Goal: Information Seeking & Learning: Learn about a topic

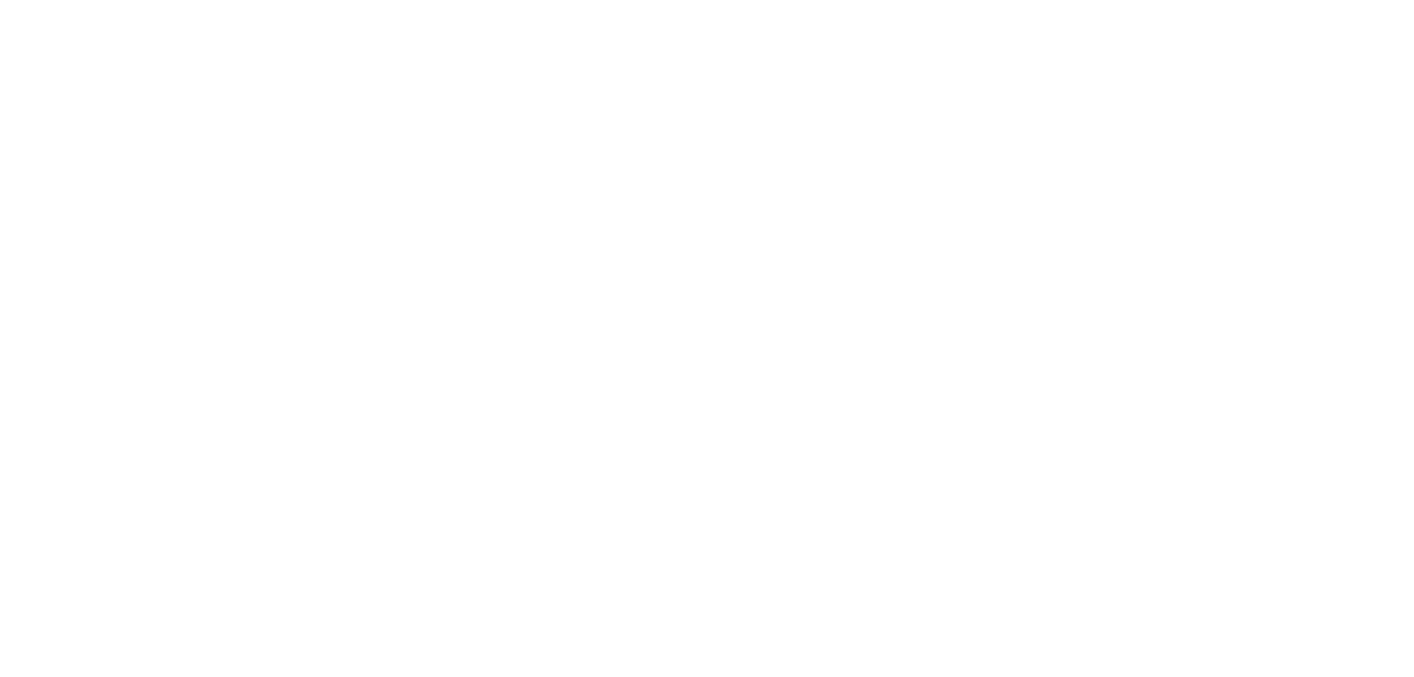
select select
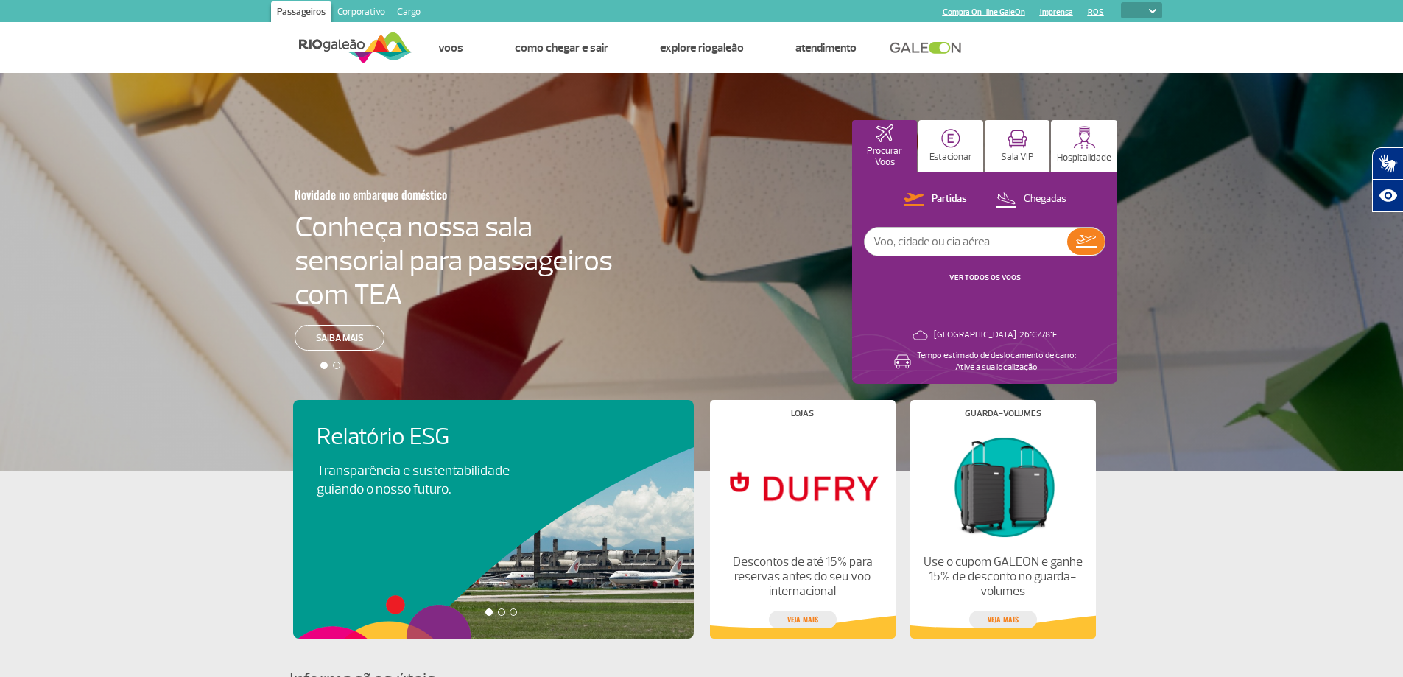
click at [359, 14] on link "Corporativo" at bounding box center [361, 13] width 60 height 24
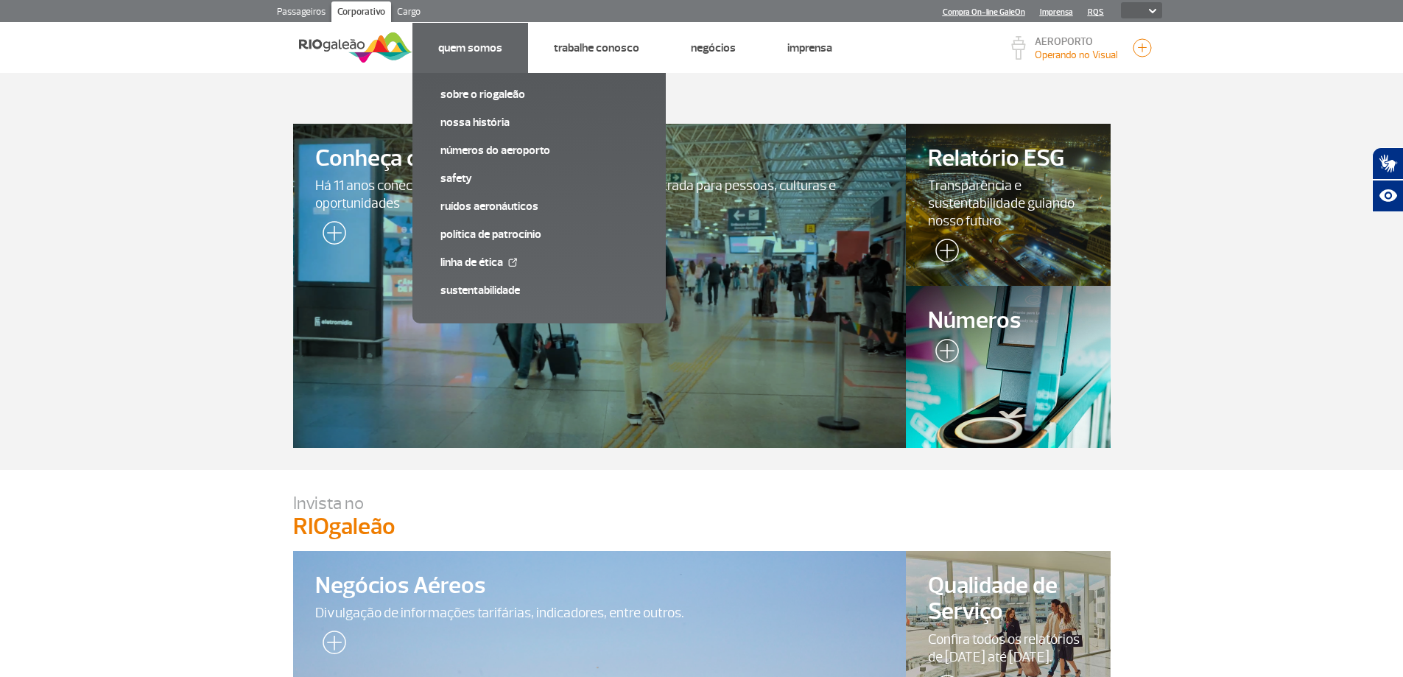
click at [446, 52] on link "Quem Somos" at bounding box center [470, 48] width 64 height 15
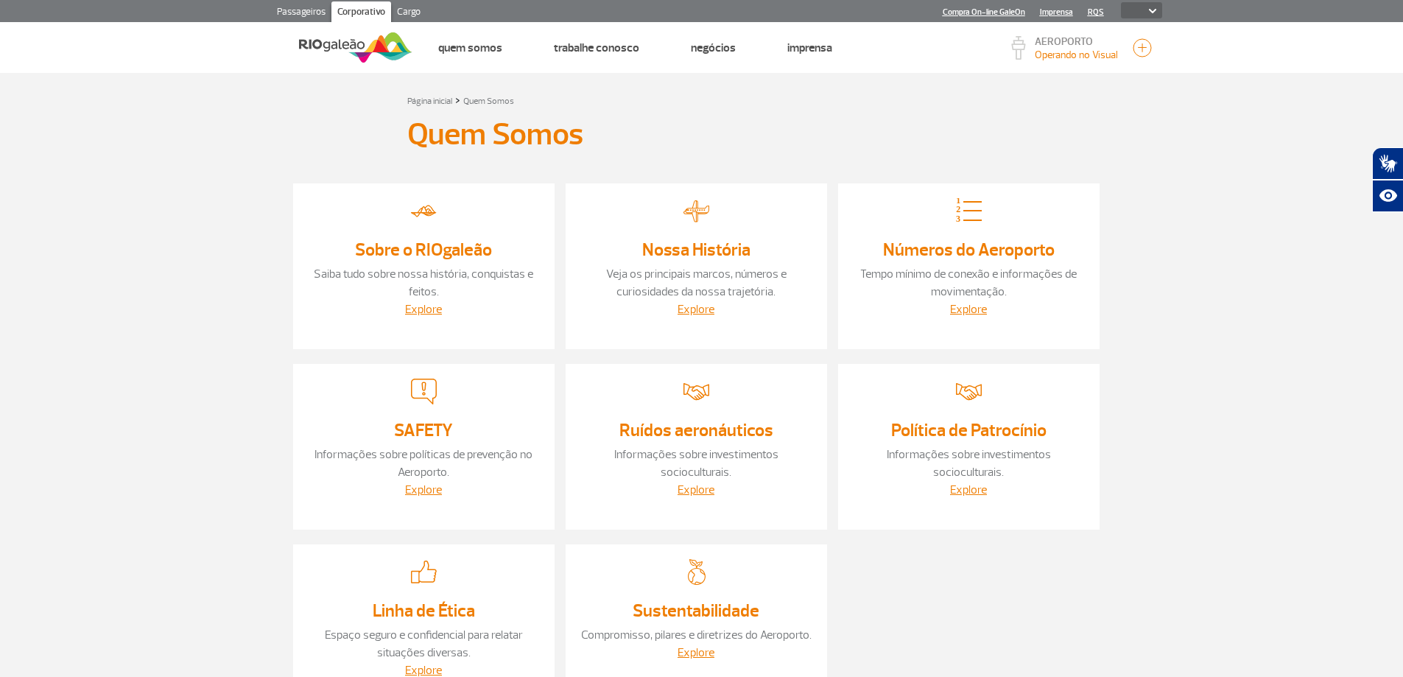
click at [452, 247] on link "Sobre o RIOgaleão" at bounding box center [423, 250] width 137 height 22
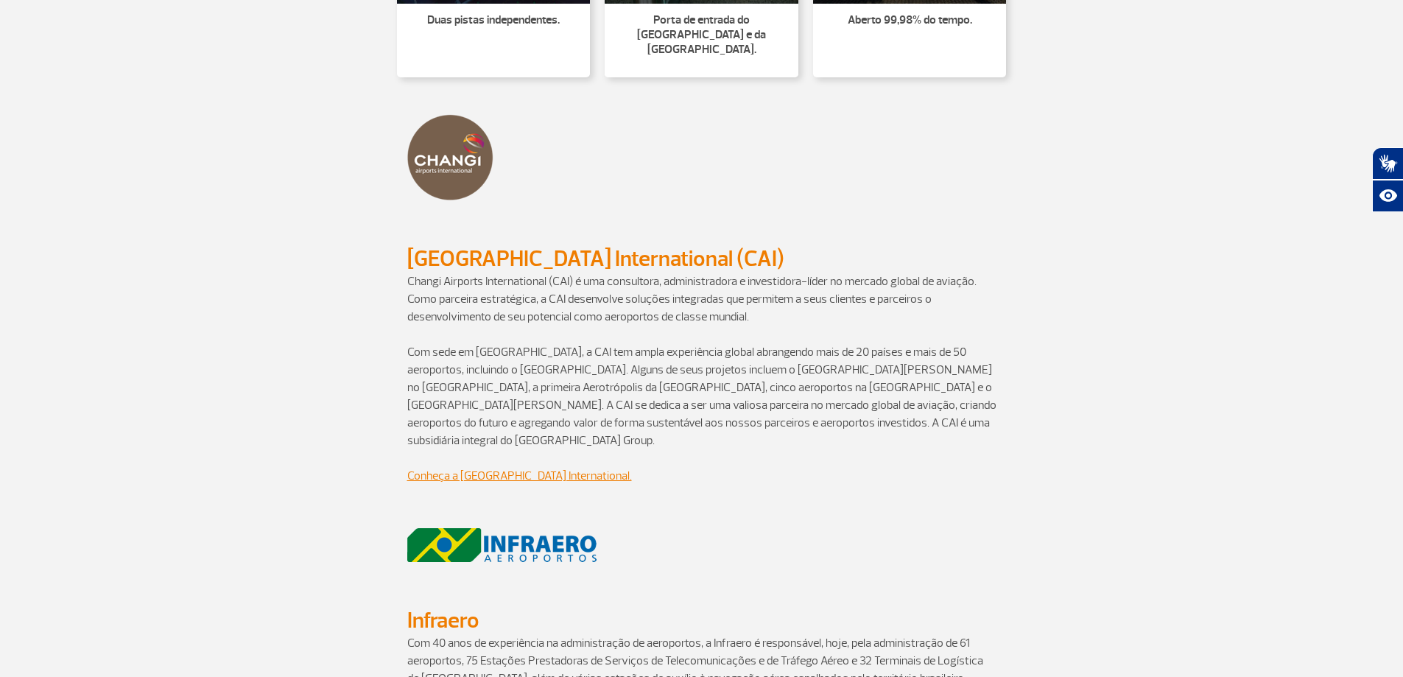
scroll to position [958, 0]
